Goal: Task Accomplishment & Management: Manage account settings

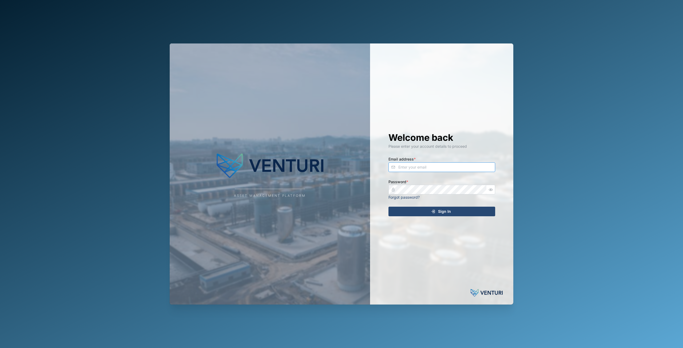
type input "[EMAIL_ADDRESS][DOMAIN_NAME]"
click at [420, 212] on div "Sign In" at bounding box center [441, 211] width 98 height 9
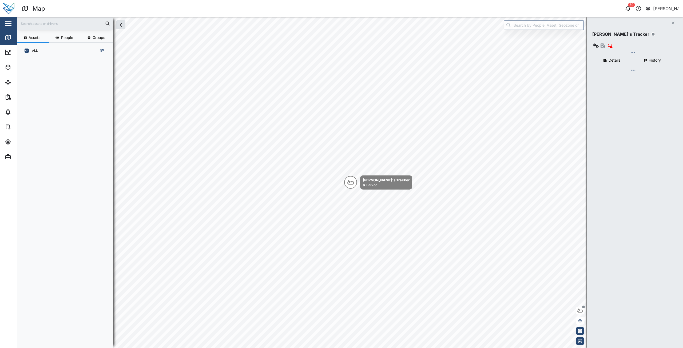
scroll to position [283, 83]
click at [43, 23] on input "text" at bounding box center [65, 23] width 90 height 8
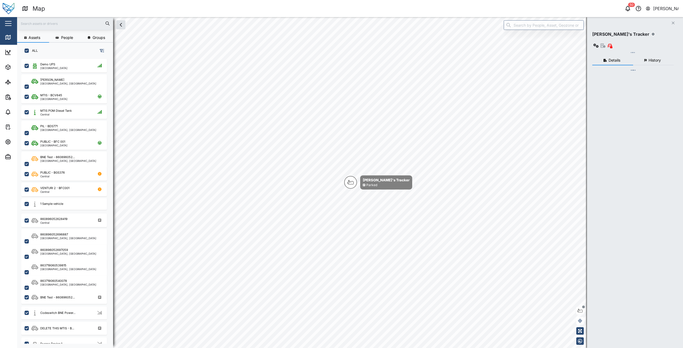
type input "e"
checkbox input "true"
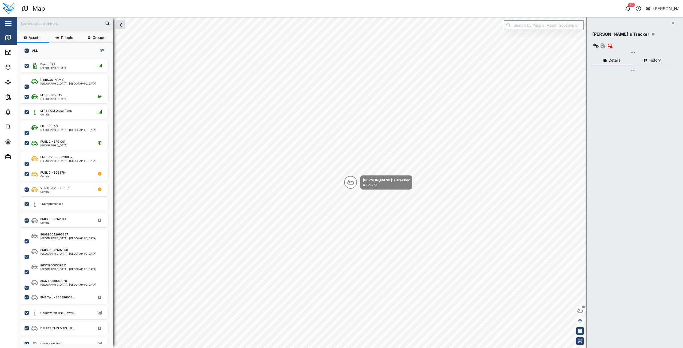
checkbox input "true"
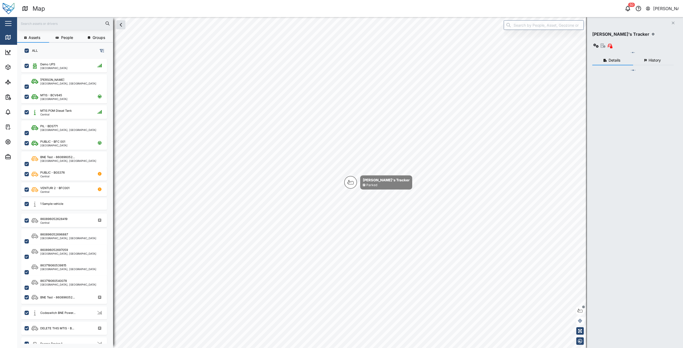
checkbox input "true"
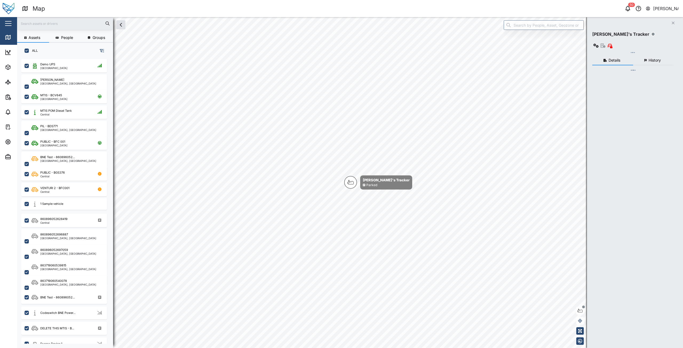
checkbox input "true"
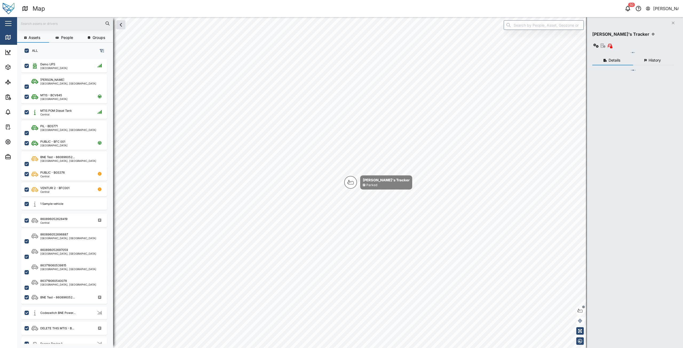
checkbox input "true"
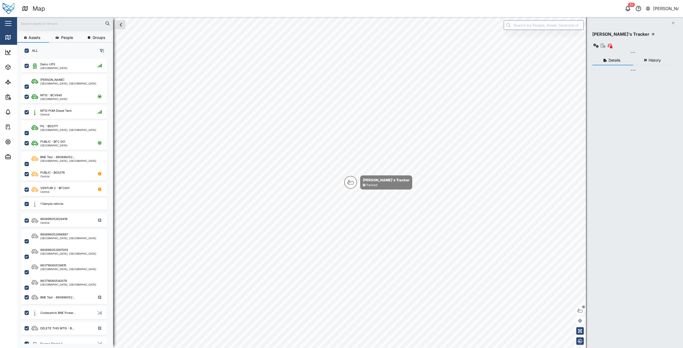
checkbox input "true"
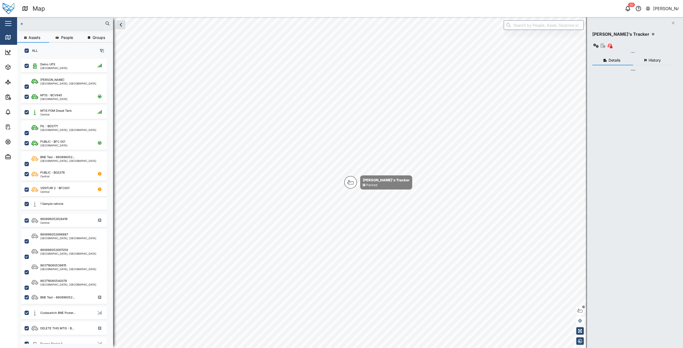
checkbox input "true"
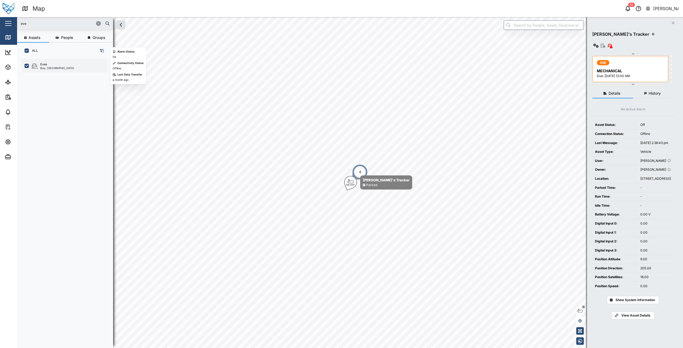
type input "eve"
click at [60, 64] on div "[GEOGRAPHIC_DATA], [GEOGRAPHIC_DATA]" at bounding box center [67, 65] width 72 height 7
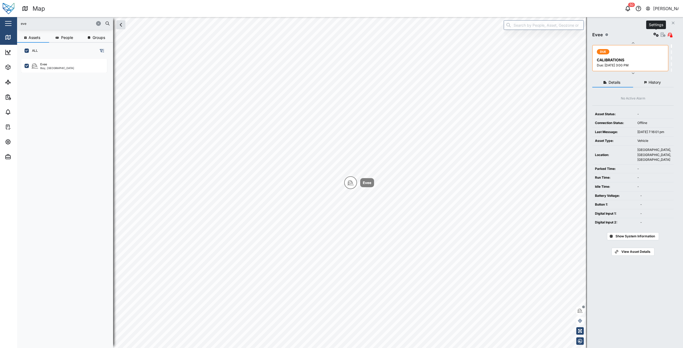
click at [657, 34] on icon "button" at bounding box center [655, 35] width 5 height 4
click at [645, 45] on div "Configure" at bounding box center [636, 48] width 37 height 6
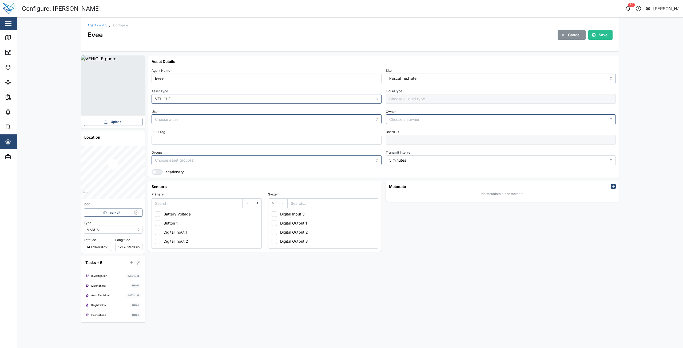
click at [409, 79] on input "Pascal Test site" at bounding box center [501, 79] width 230 height 10
type input "B1"
click at [482, 230] on div "Metadata No metadata at the moment" at bounding box center [501, 215] width 237 height 75
click at [601, 33] on span "Save" at bounding box center [602, 34] width 9 height 9
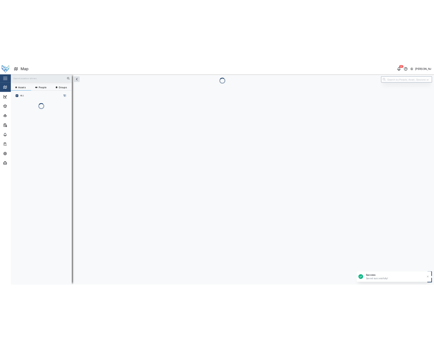
scroll to position [4, 4]
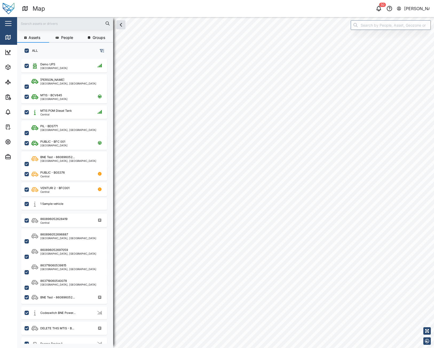
click at [63, 23] on input "text" at bounding box center [65, 23] width 90 height 8
type input "eve"
drag, startPoint x: 73, startPoint y: 113, endPoint x: 77, endPoint y: 111, distance: 4.1
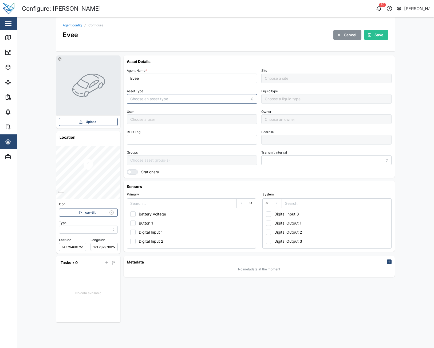
type input "MANUAL"
type input "VEHICLE"
type input "5 minutes"
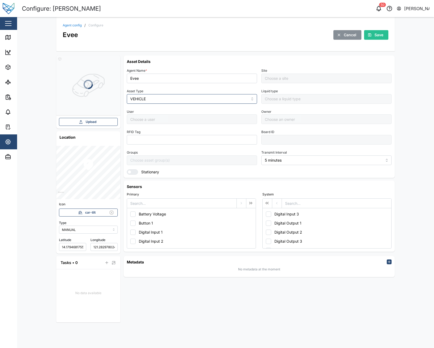
type input "B1"
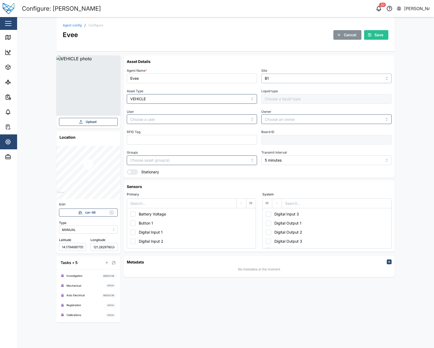
click at [294, 78] on input "B1" at bounding box center [326, 79] width 130 height 10
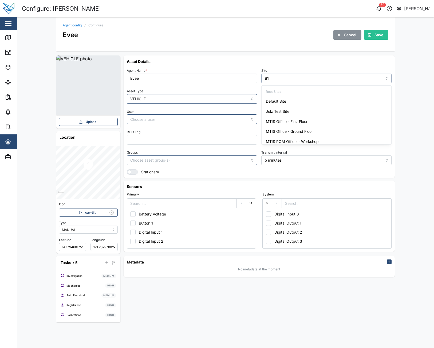
scroll to position [324, 0]
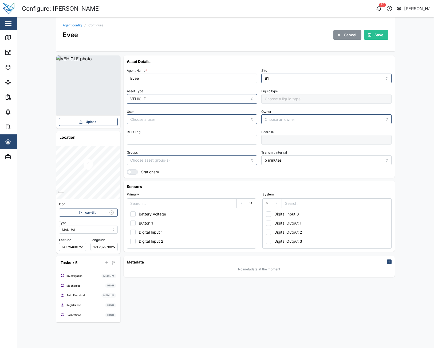
drag, startPoint x: 333, startPoint y: 320, endPoint x: 340, endPoint y: 333, distance: 14.6
click at [333, 320] on div "Asset Details Agent Name * Evee Site B1 Asset Type VEHICLE Liquid type User Own…" at bounding box center [258, 188] width 271 height 267
